Goal: Information Seeking & Learning: Learn about a topic

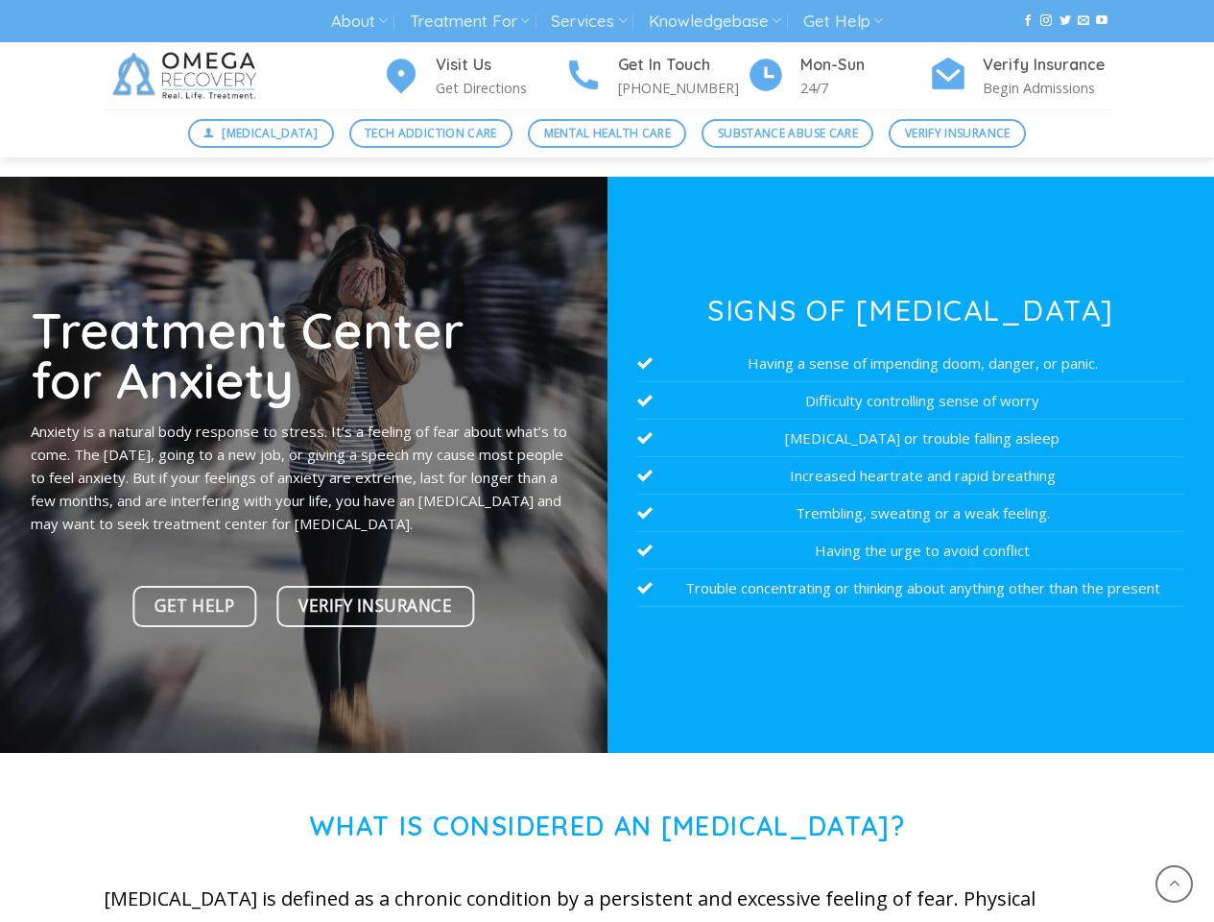
scroll to position [6592, 0]
